Goal: Task Accomplishment & Management: Manage account settings

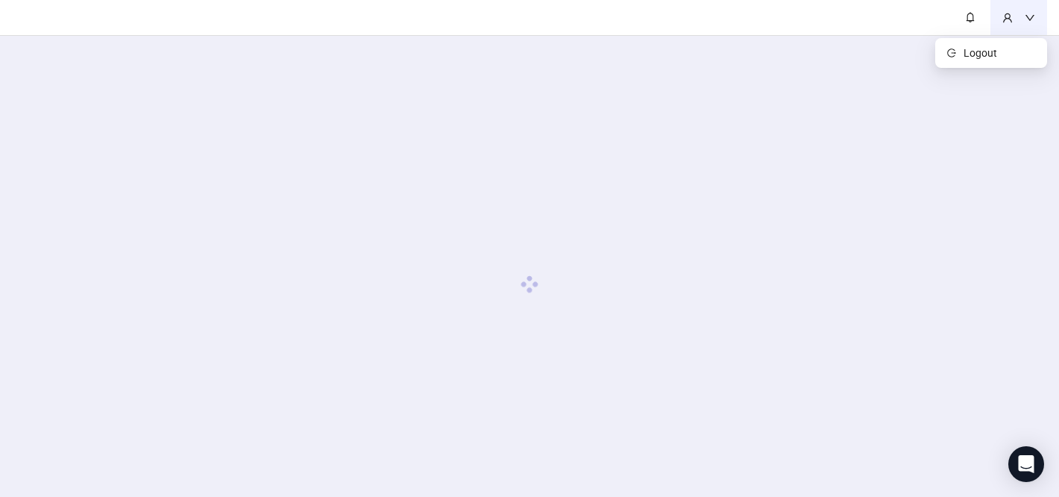
click at [1032, 21] on icon "down" at bounding box center [1029, 18] width 10 height 10
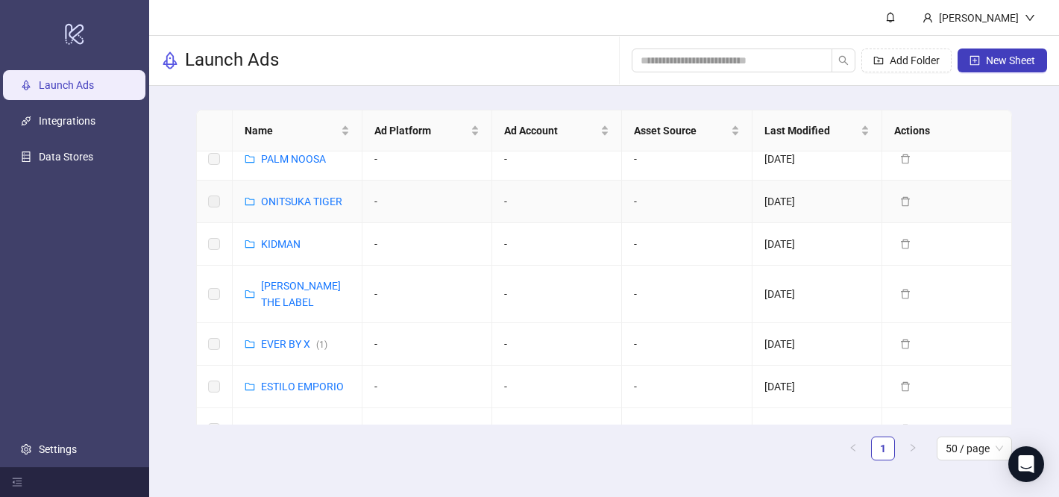
scroll to position [157, 0]
click at [94, 91] on link "Launch Ads" at bounding box center [66, 85] width 55 height 12
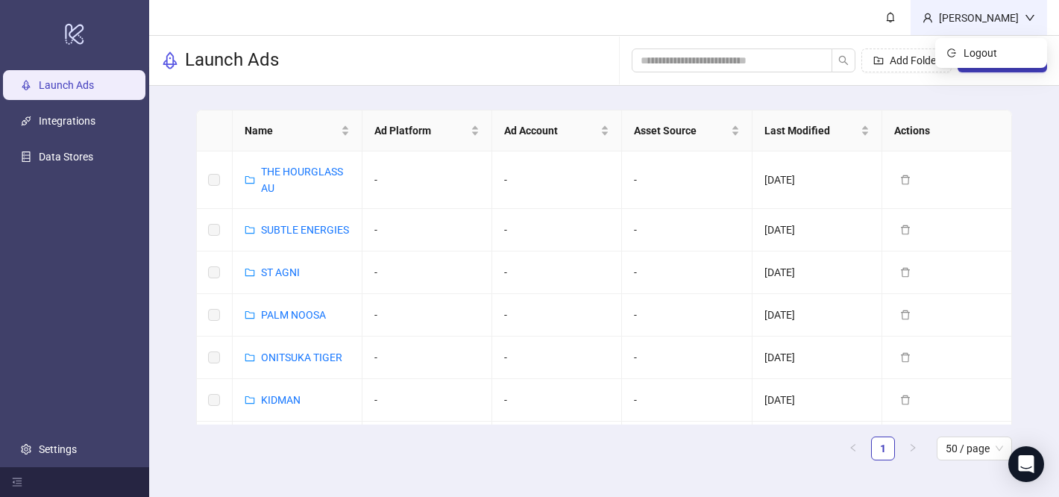
click at [1008, 22] on div "[PERSON_NAME]" at bounding box center [979, 18] width 92 height 16
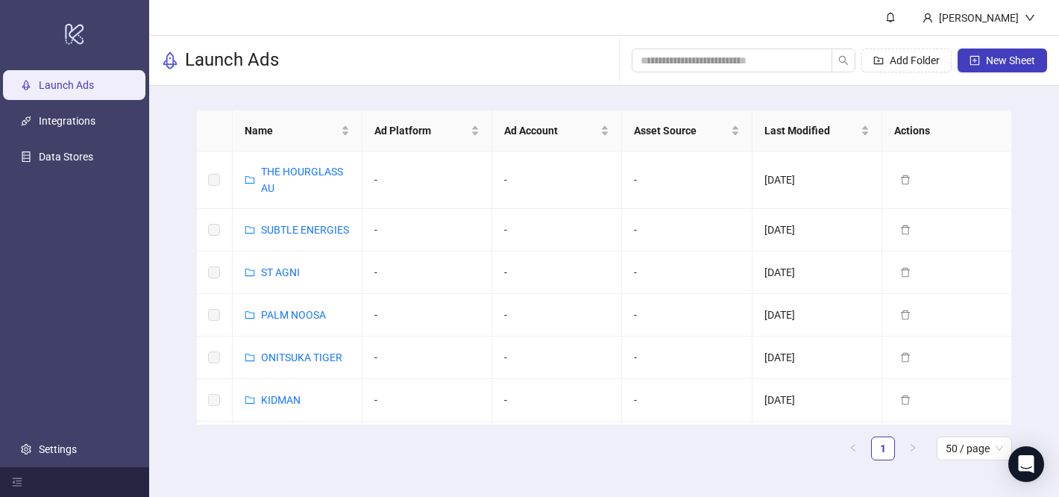
click at [1025, 148] on div "Name Ad Platform Ad Account Asset Source Last Modified Actions THE HOURGLASS AU…" at bounding box center [604, 291] width 910 height 410
click at [77, 444] on link "Settings" at bounding box center [58, 449] width 38 height 12
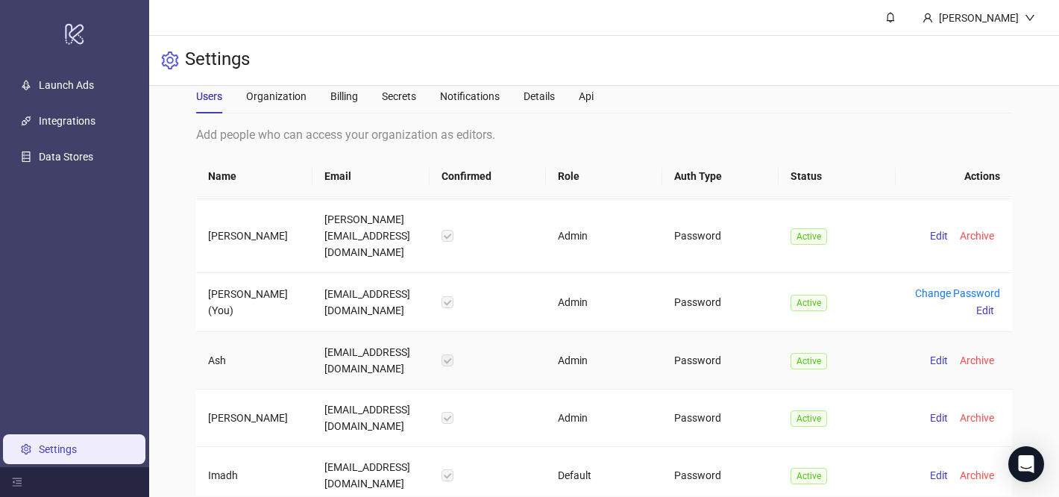
scroll to position [89, 0]
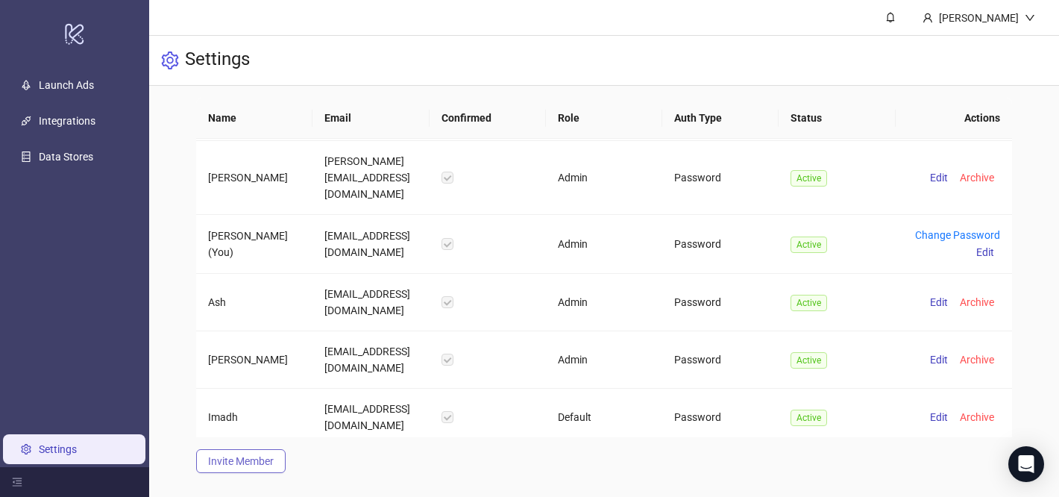
click at [262, 456] on span "Invite Member" at bounding box center [241, 461] width 66 height 12
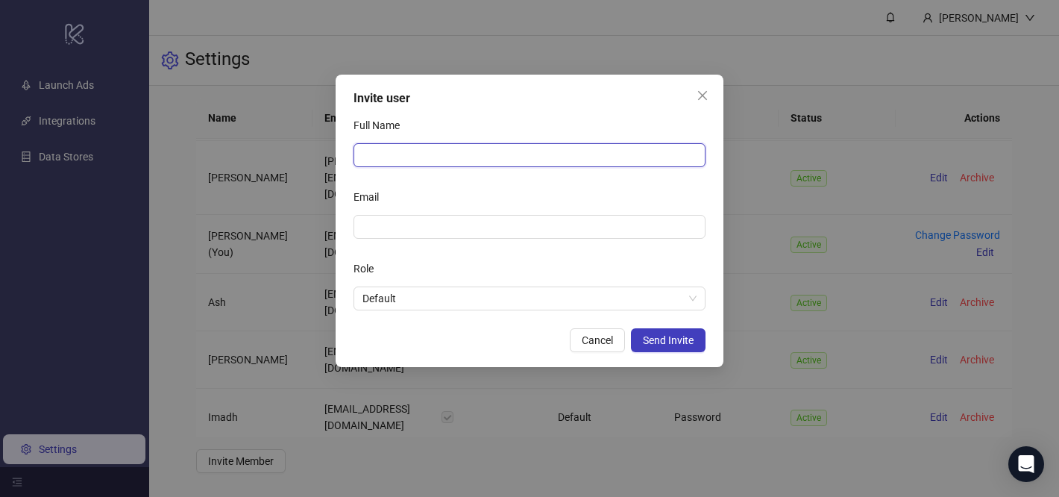
click at [406, 156] on input "Full Name" at bounding box center [529, 155] width 352 height 24
type input "********"
click at [432, 213] on div "Email" at bounding box center [529, 200] width 352 height 30
click at [412, 236] on span at bounding box center [529, 227] width 352 height 24
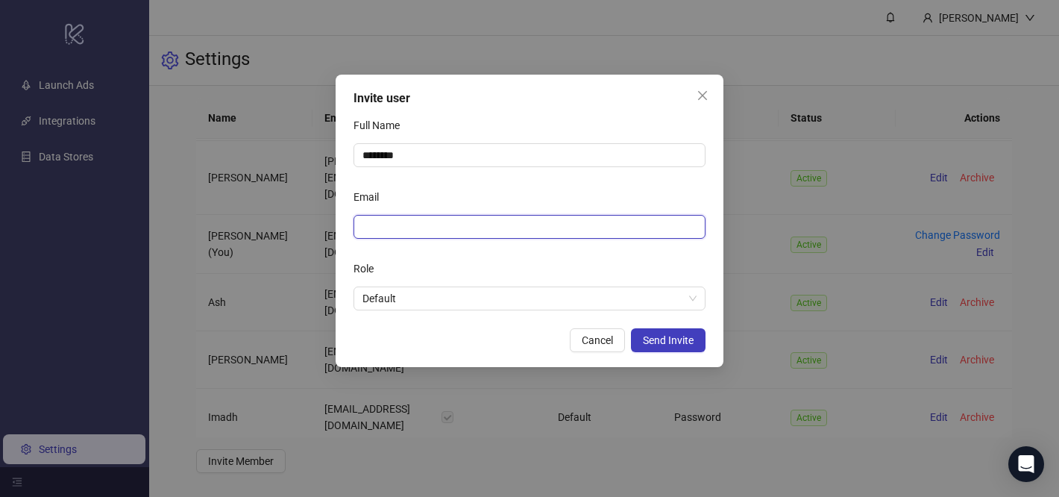
paste input "**********"
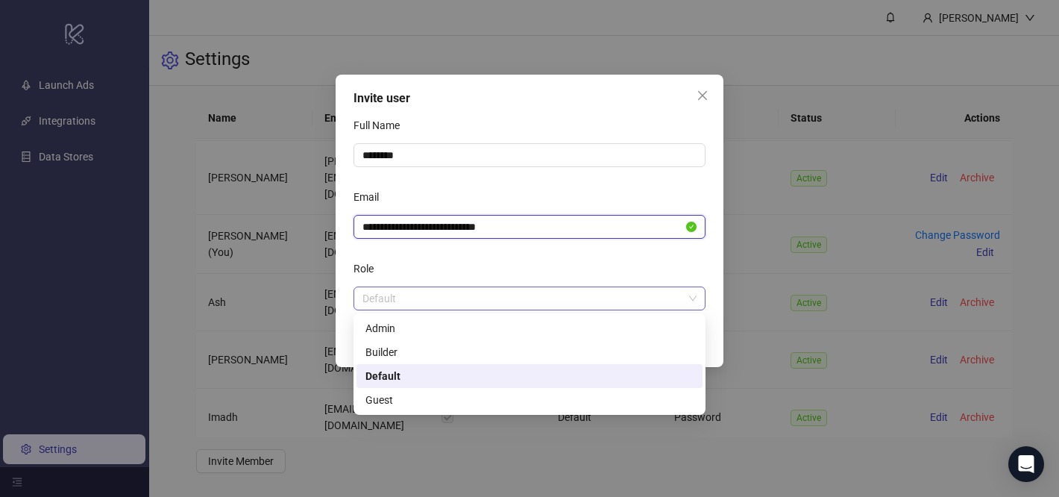
click at [651, 300] on span "Default" at bounding box center [529, 298] width 334 height 22
type input "**********"
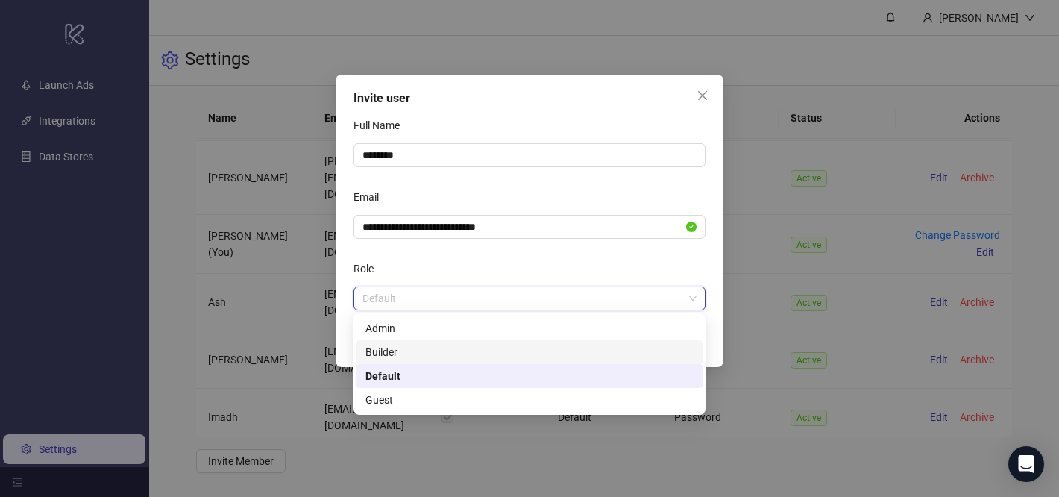
click at [547, 356] on div "Builder" at bounding box center [529, 352] width 328 height 16
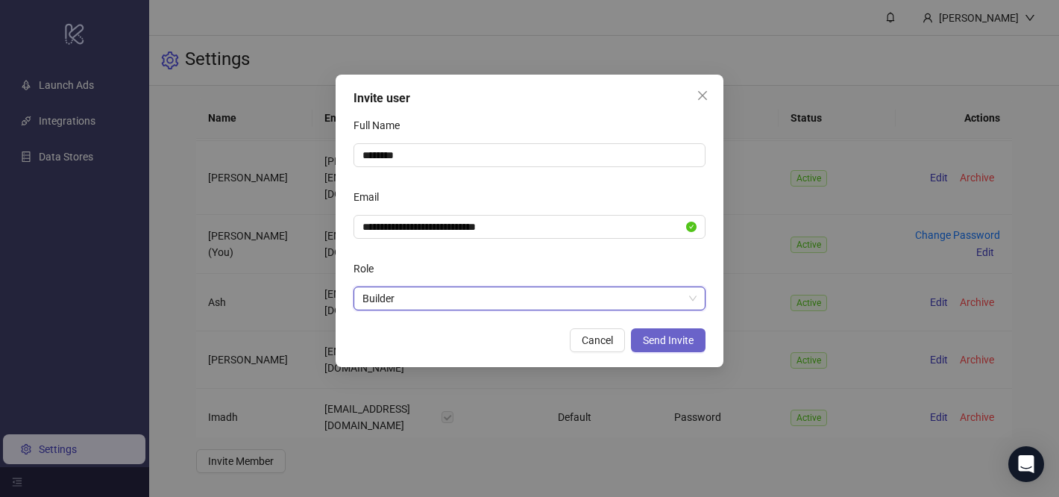
click at [676, 350] on button "Send Invite" at bounding box center [668, 340] width 75 height 24
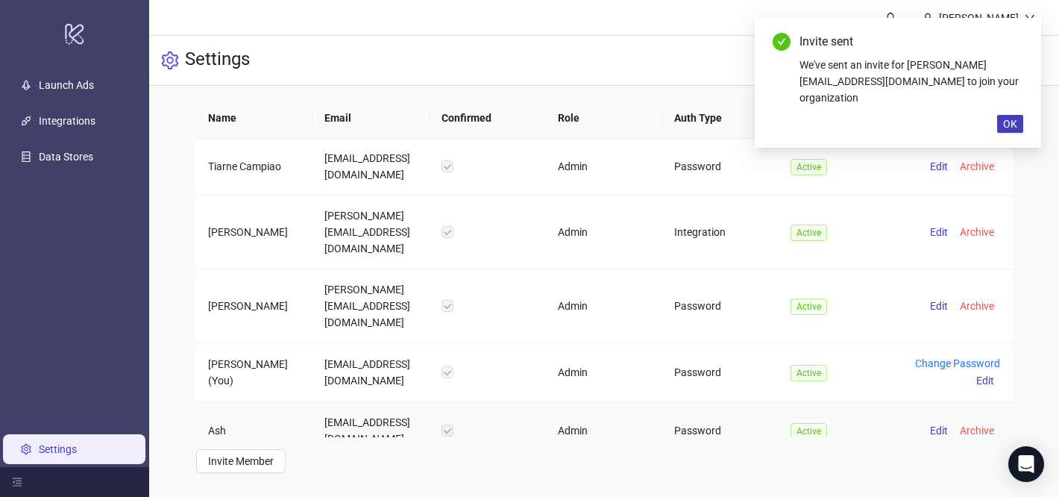
scroll to position [449, 0]
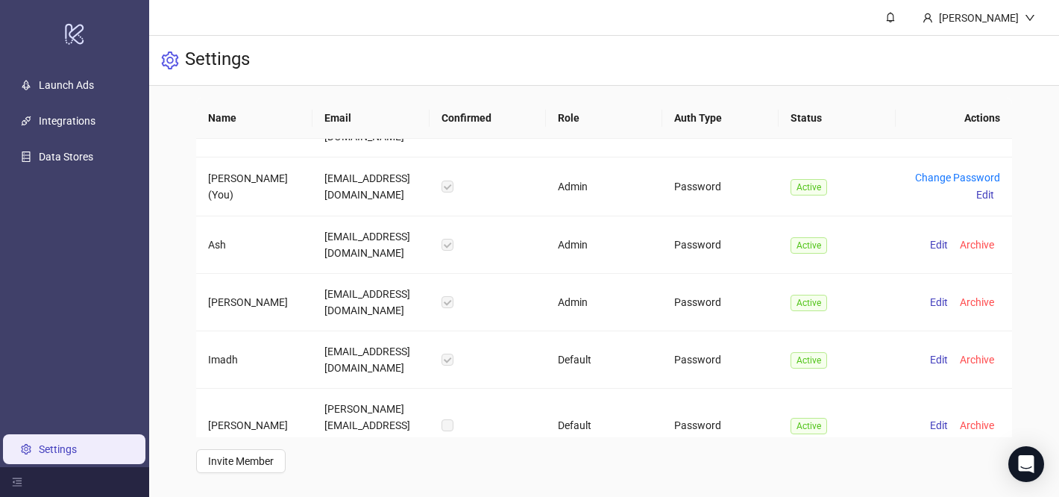
click at [577, 462] on td "Builder" at bounding box center [604, 498] width 116 height 73
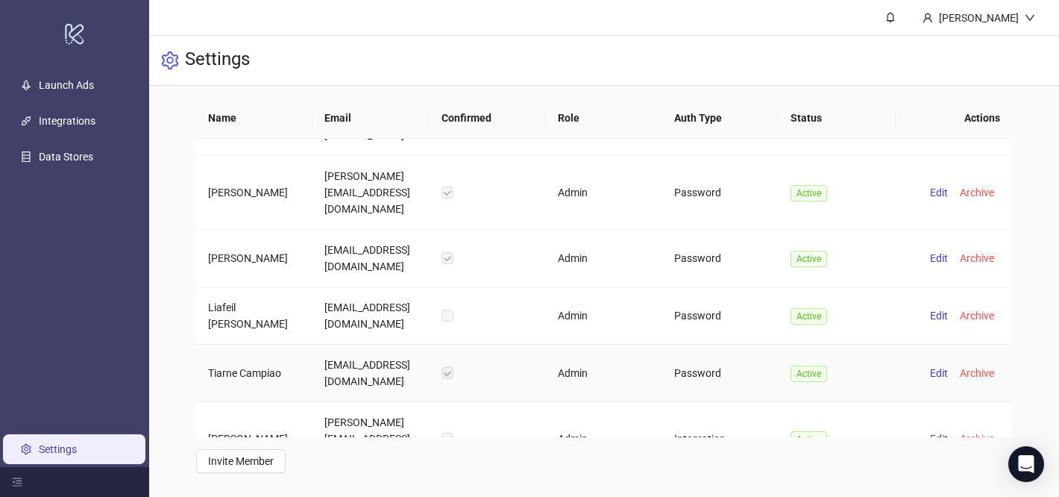
scroll to position [0, 0]
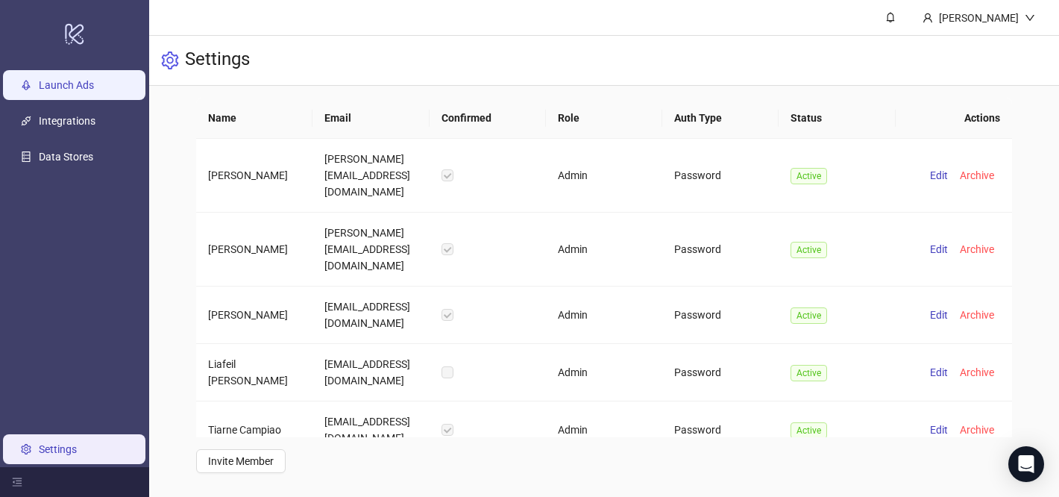
click at [64, 86] on link "Launch Ads" at bounding box center [66, 85] width 55 height 12
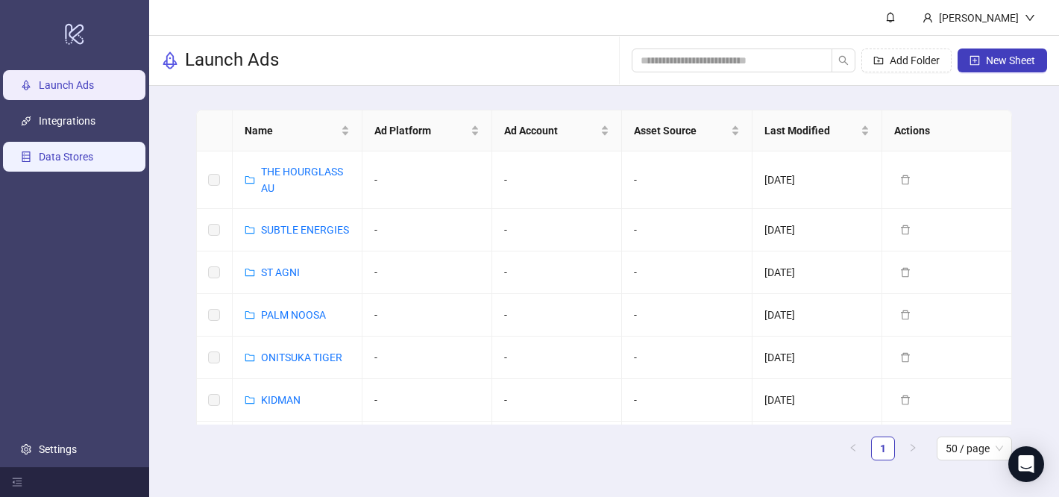
click at [73, 152] on link "Data Stores" at bounding box center [66, 157] width 54 height 12
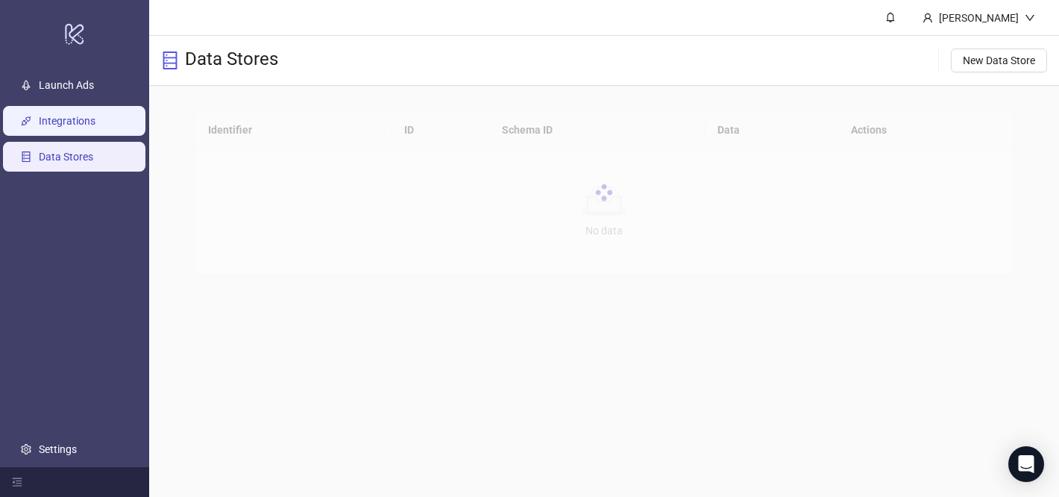
click at [92, 126] on link "Integrations" at bounding box center [67, 121] width 57 height 12
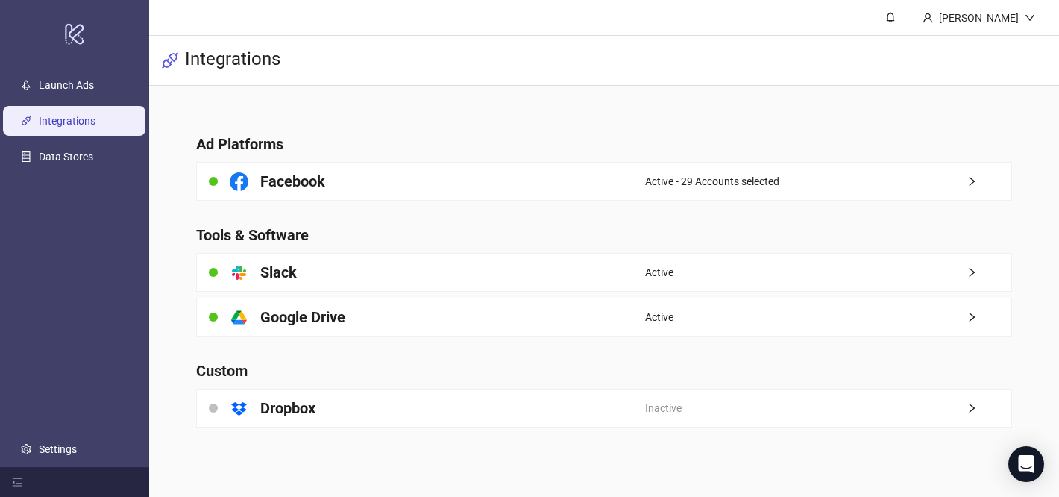
click at [443, 187] on div "Facebook" at bounding box center [421, 181] width 448 height 37
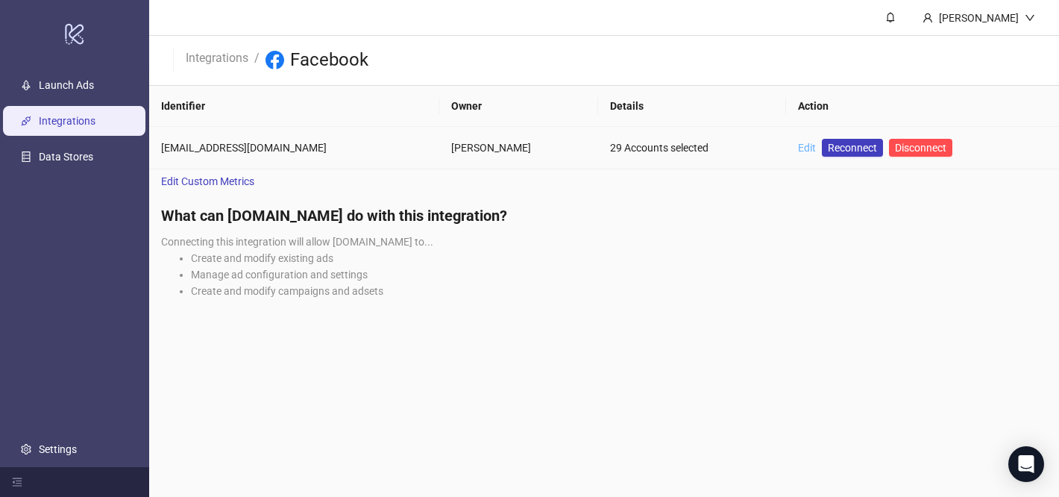
click at [816, 148] on link "Edit" at bounding box center [807, 148] width 18 height 12
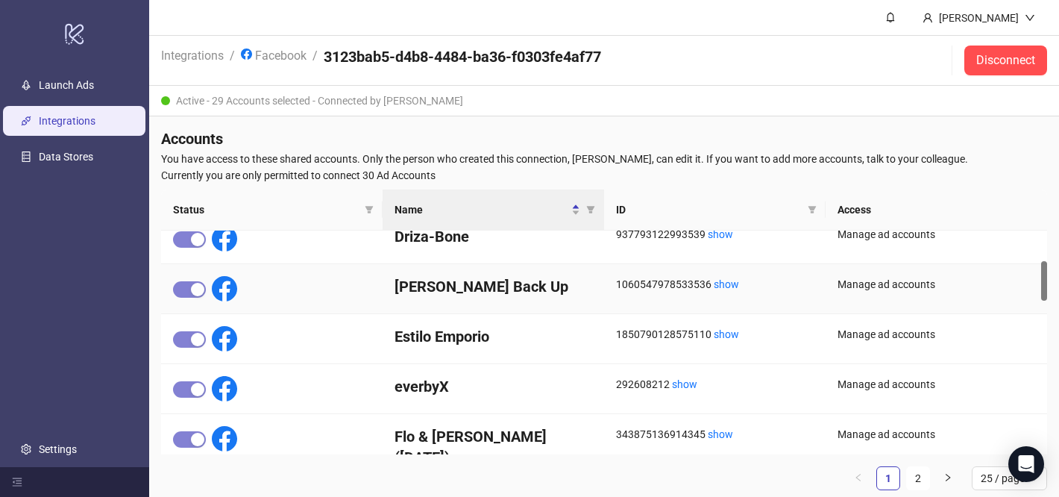
scroll to position [177, 0]
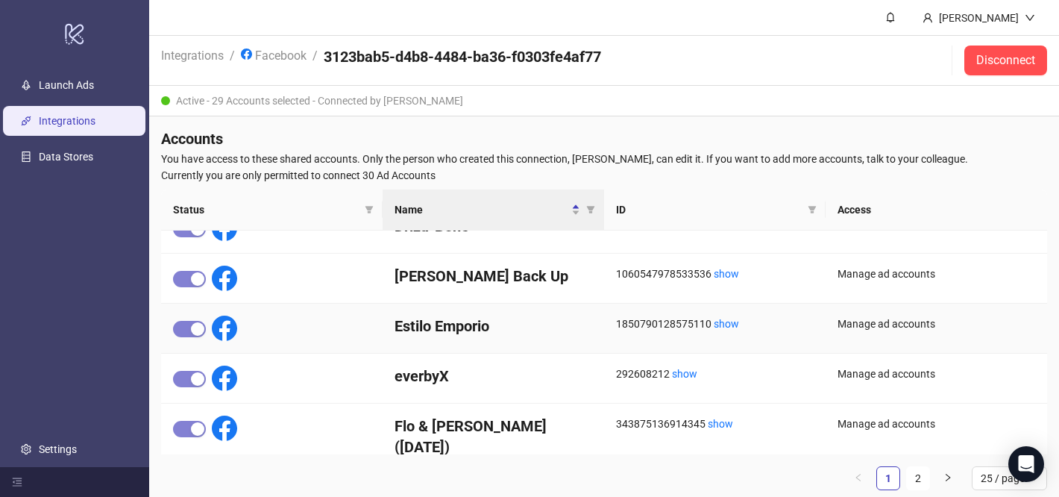
click at [450, 323] on h4 "Estilo Emporio" at bounding box center [493, 325] width 198 height 21
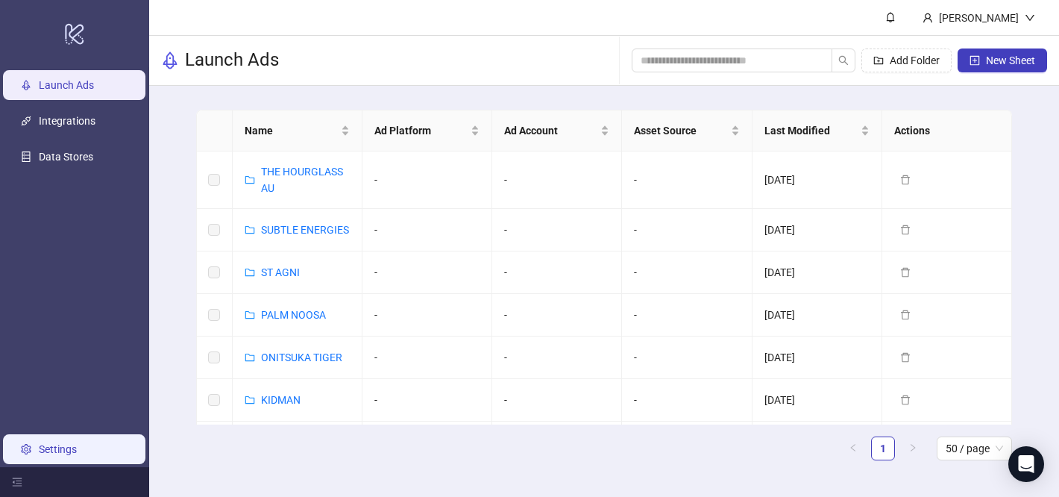
click at [77, 443] on link "Settings" at bounding box center [58, 449] width 38 height 12
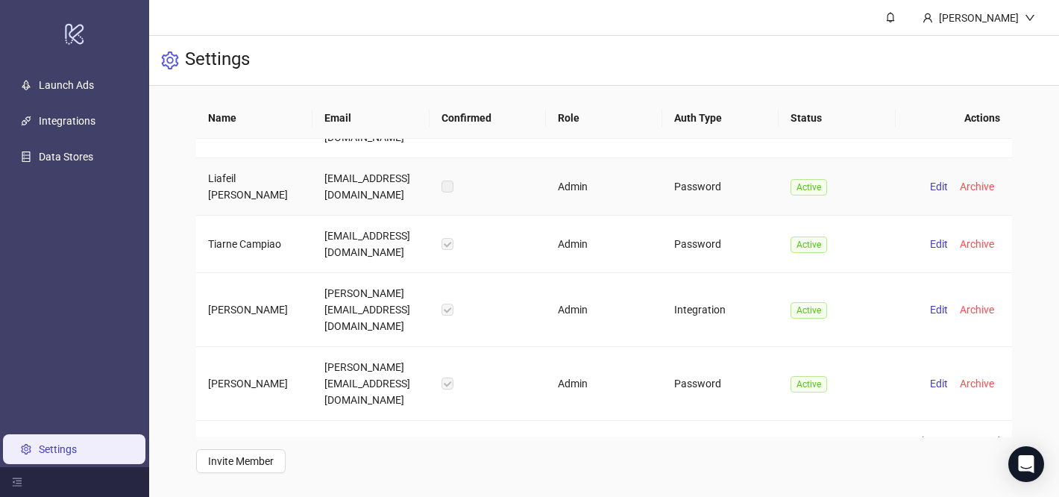
scroll to position [449, 0]
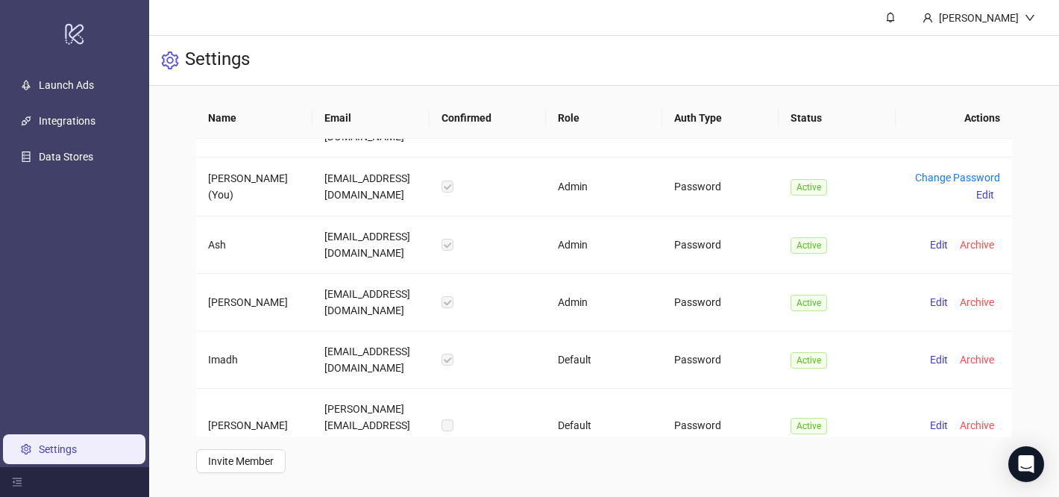
click at [942, 493] on span "Resend" at bounding box center [936, 499] width 34 height 12
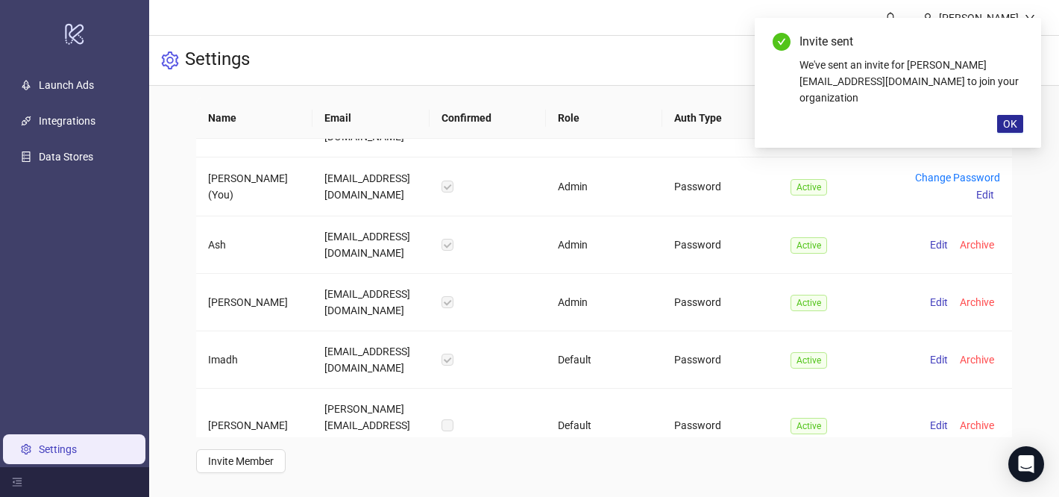
click at [1010, 125] on span "OK" at bounding box center [1010, 124] width 14 height 12
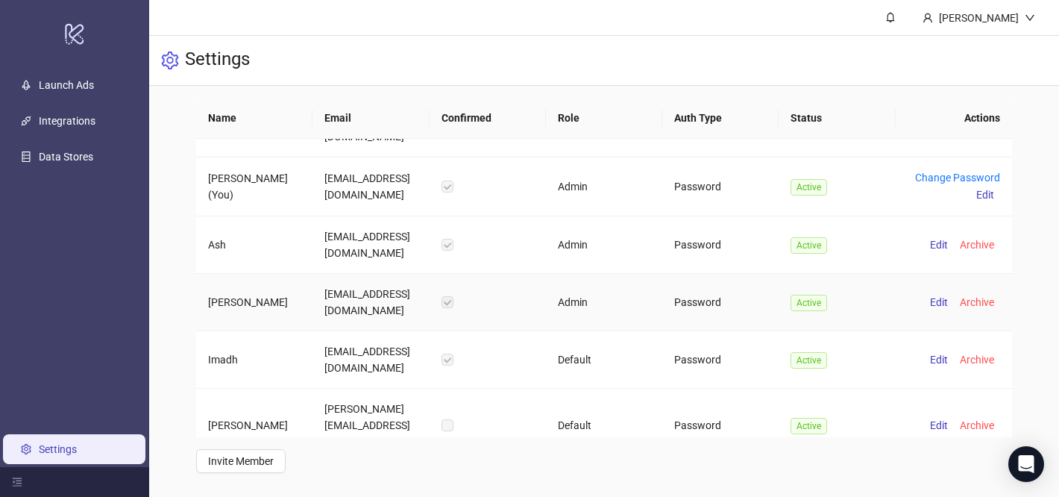
scroll to position [0, 0]
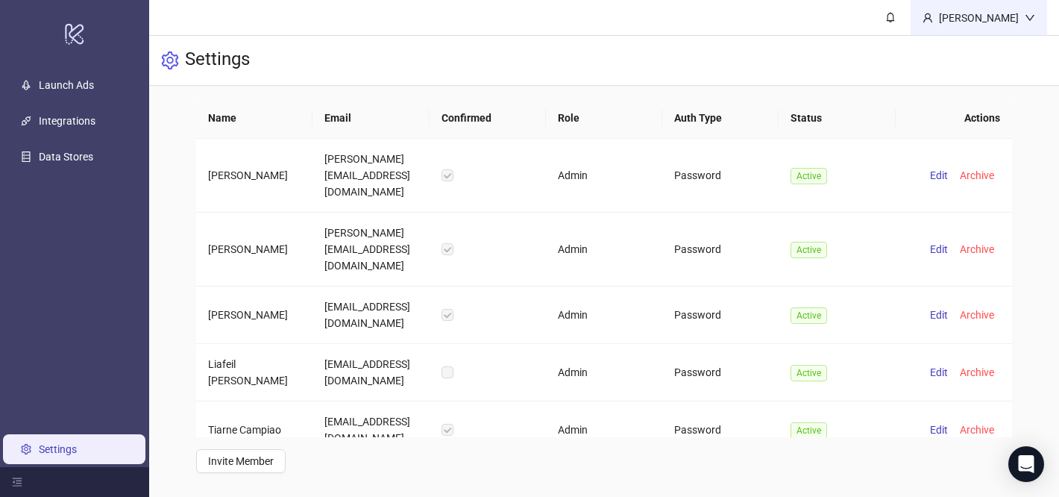
click at [1013, 14] on div "[PERSON_NAME]" at bounding box center [979, 18] width 92 height 16
click at [866, 35] on header "[PERSON_NAME]" at bounding box center [604, 18] width 910 height 36
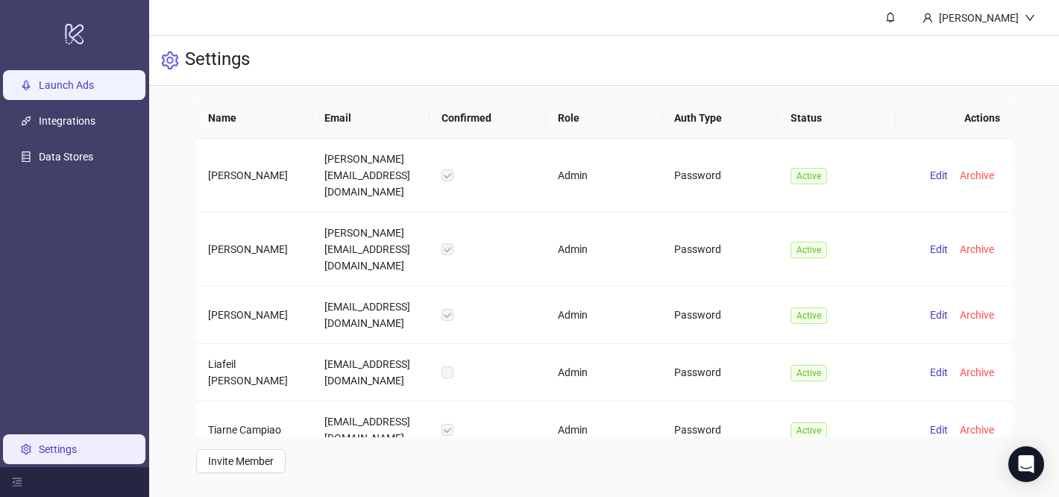
click at [80, 85] on link "Launch Ads" at bounding box center [66, 85] width 55 height 12
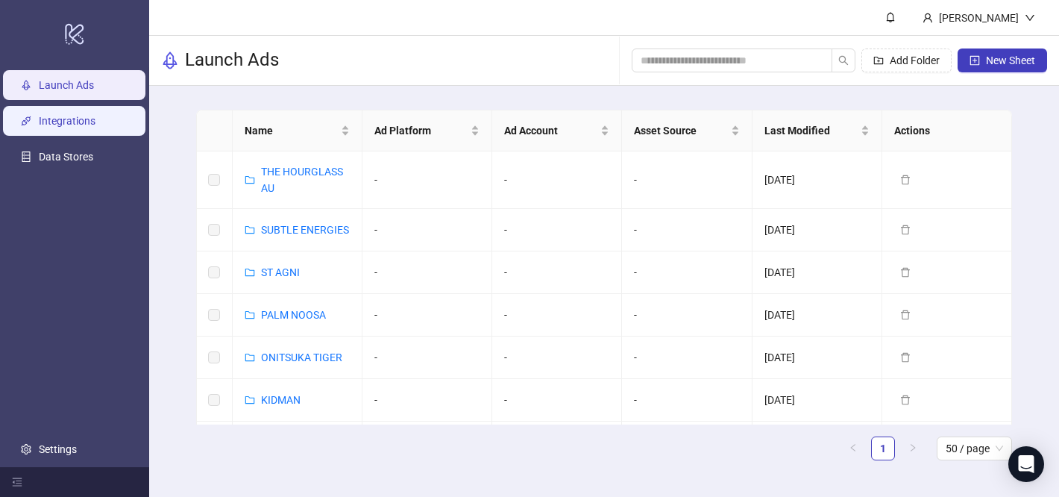
click at [79, 123] on link "Integrations" at bounding box center [67, 121] width 57 height 12
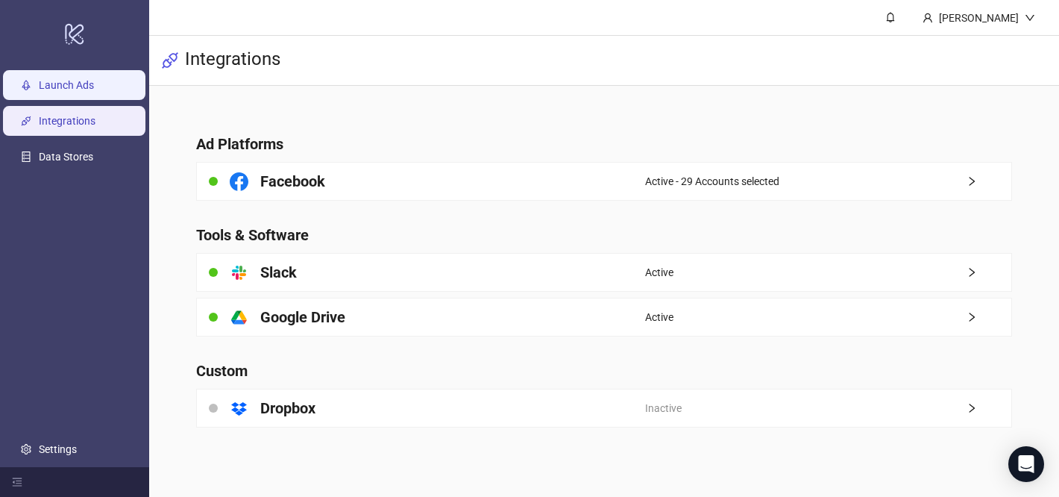
click at [56, 84] on link "Launch Ads" at bounding box center [66, 85] width 55 height 12
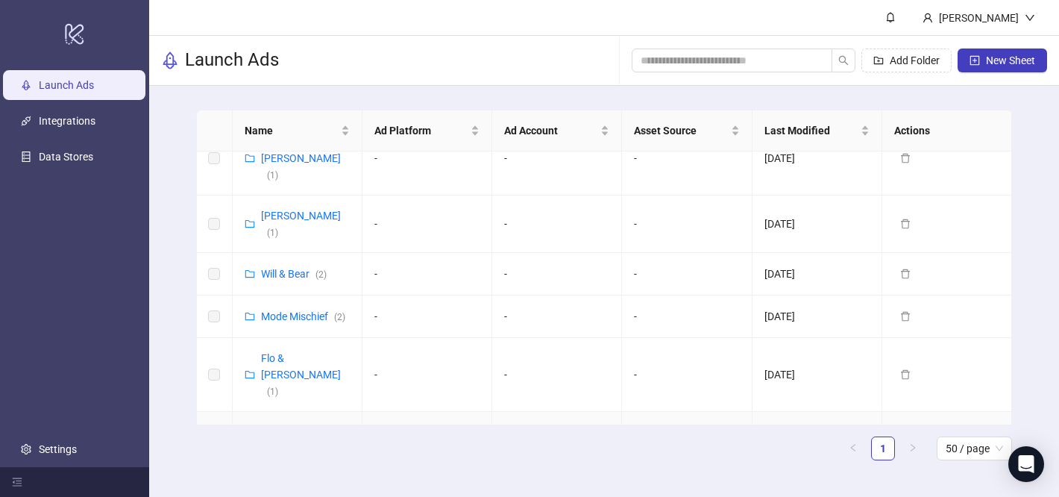
scroll to position [641, 0]
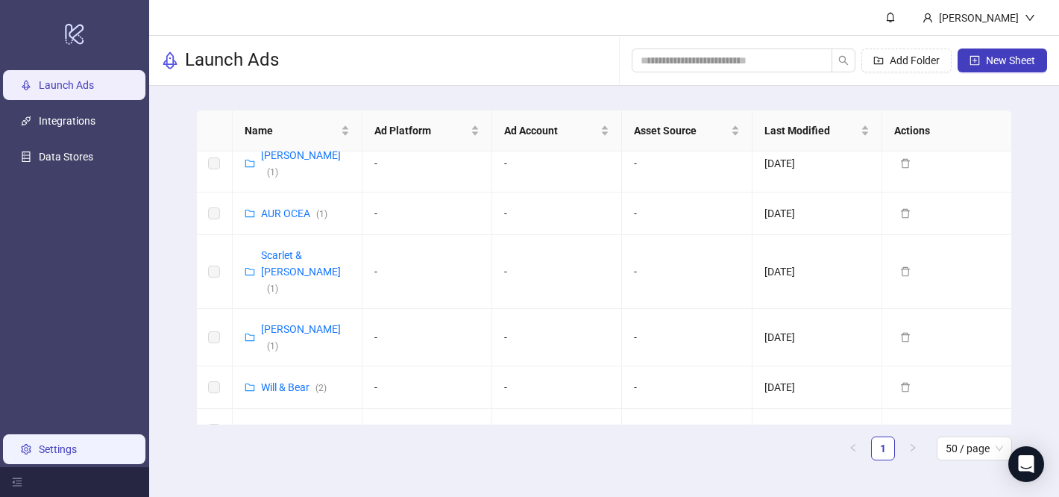
click at [58, 448] on link "Settings" at bounding box center [58, 449] width 38 height 12
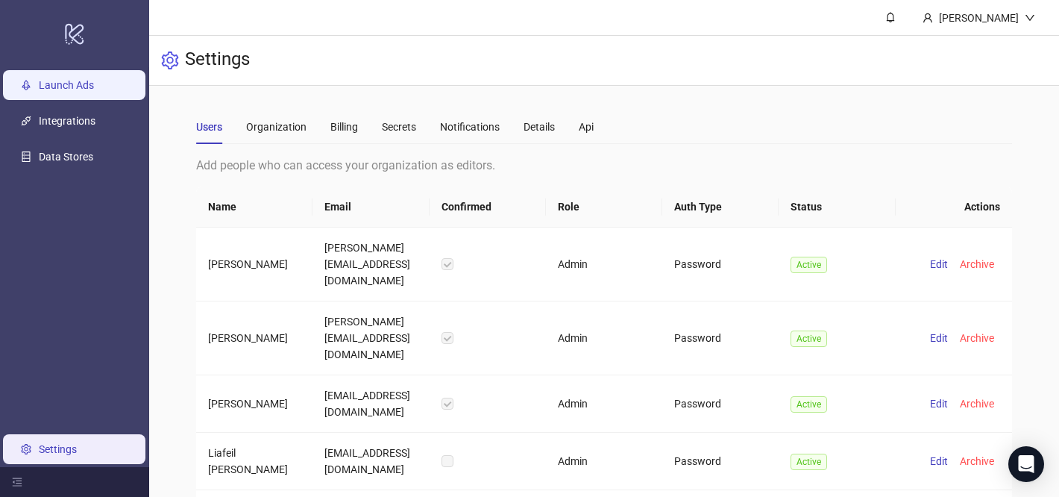
click at [62, 79] on link "Launch Ads" at bounding box center [66, 85] width 55 height 12
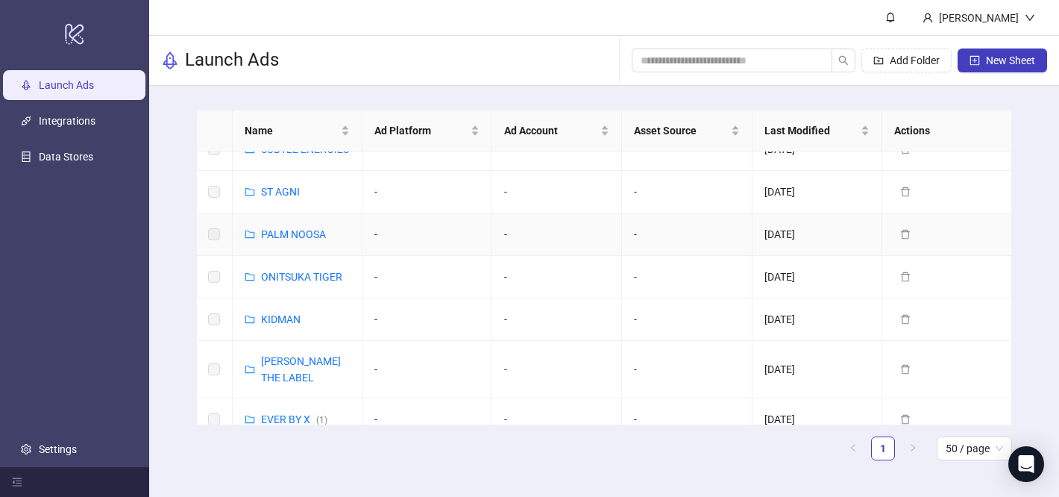
scroll to position [89, 0]
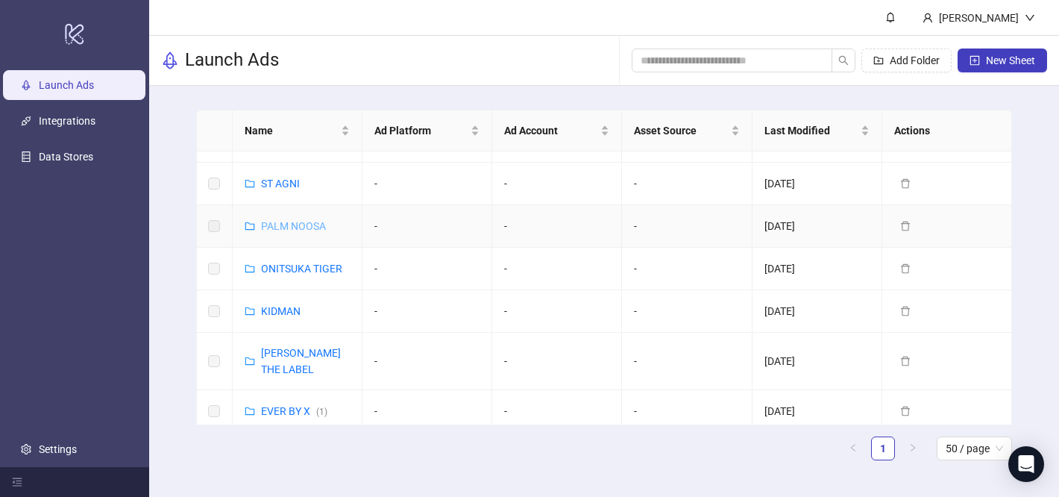
click at [284, 221] on link "PALM NOOSA" at bounding box center [293, 226] width 65 height 12
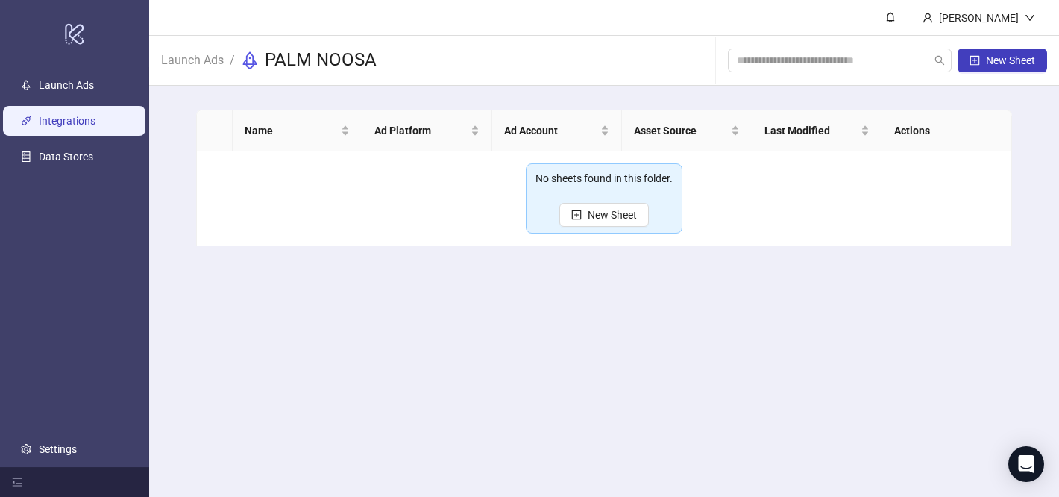
click at [67, 115] on link "Integrations" at bounding box center [67, 121] width 57 height 12
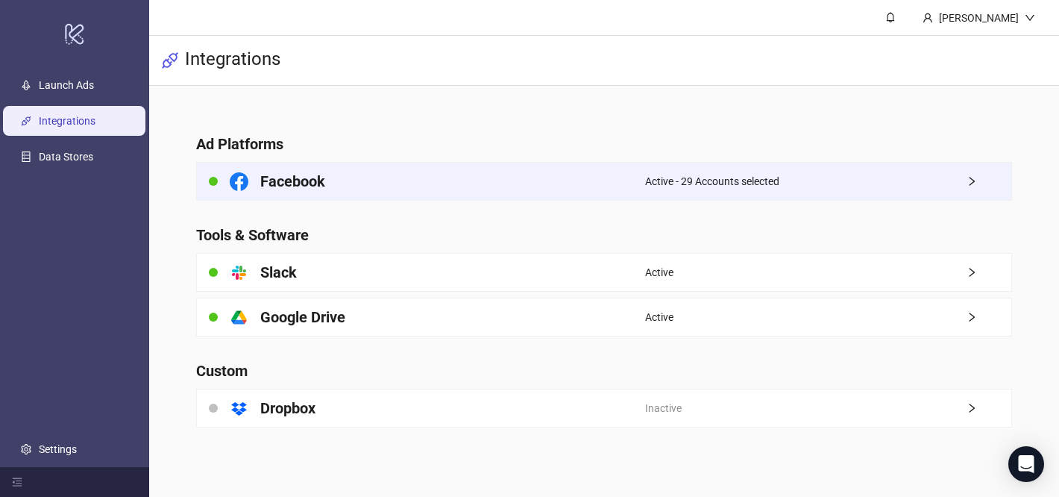
click at [787, 189] on div "Active - 29 Accounts selected" at bounding box center [828, 181] width 366 height 37
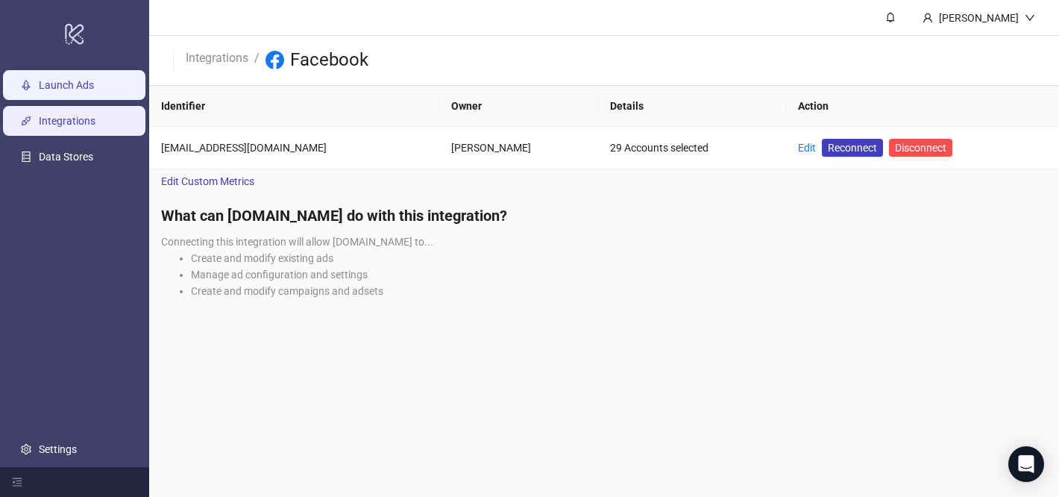
click at [48, 89] on link "Launch Ads" at bounding box center [66, 85] width 55 height 12
